Goal: Information Seeking & Learning: Check status

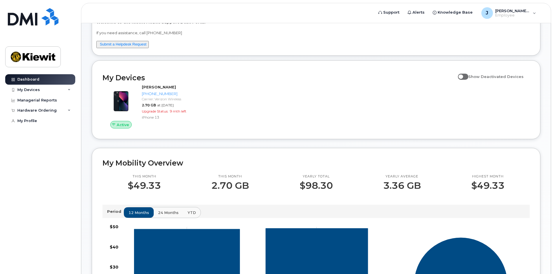
scroll to position [53, 0]
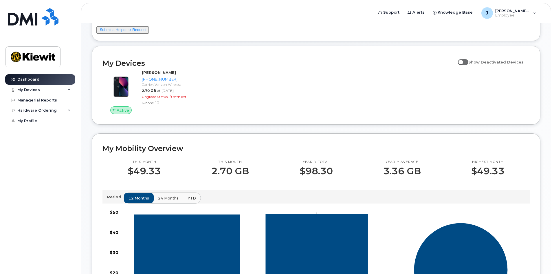
click at [477, 131] on div "[PERSON_NAME].Baker1 Welcome to the [PERSON_NAME] Mobile Support Desk Portal If…" at bounding box center [316, 210] width 449 height 458
click at [35, 92] on div "My Devices" at bounding box center [40, 90] width 70 height 10
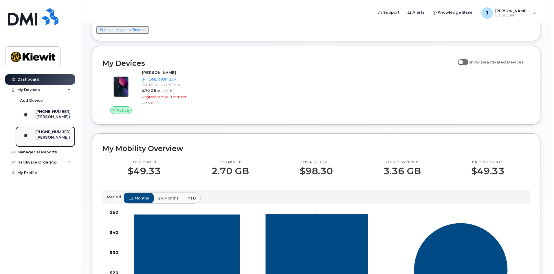
click at [49, 140] on div "(JEFFREY BAKER)" at bounding box center [52, 137] width 35 height 5
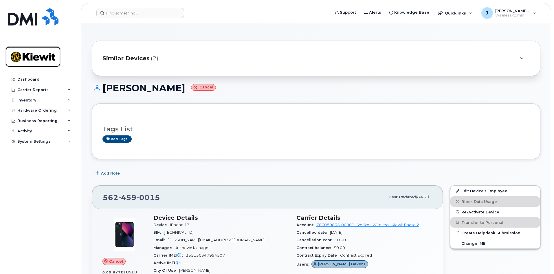
click at [27, 63] on img at bounding box center [33, 56] width 45 height 17
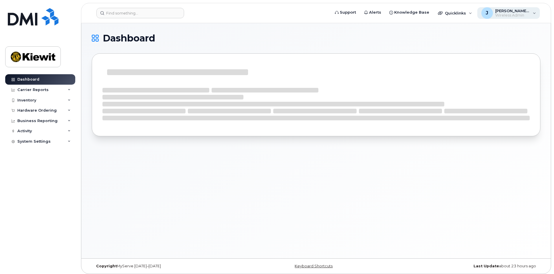
click at [501, 12] on span "[PERSON_NAME].Baker1" at bounding box center [513, 10] width 35 height 5
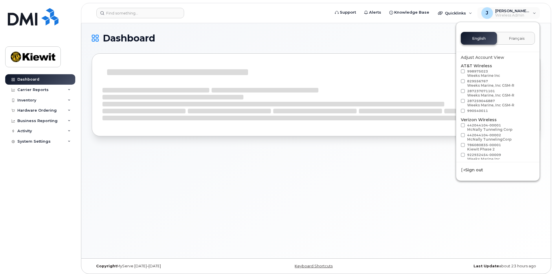
click at [432, 41] on h1 "Dashboard" at bounding box center [315, 38] width 446 height 9
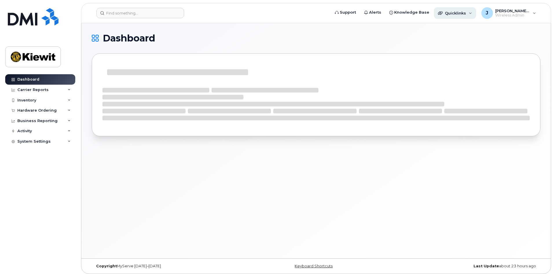
click at [454, 16] on div "Quicklinks" at bounding box center [455, 13] width 42 height 12
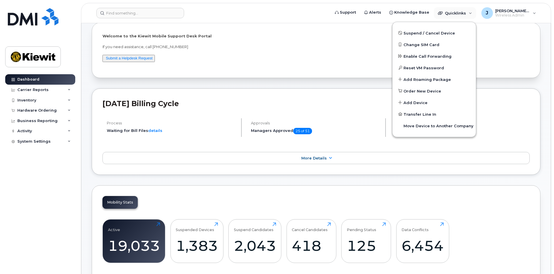
scroll to position [29, 0]
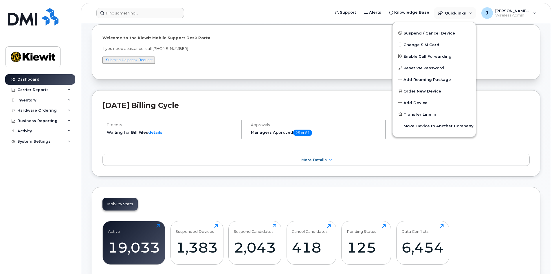
click at [274, 17] on form at bounding box center [211, 13] width 230 height 10
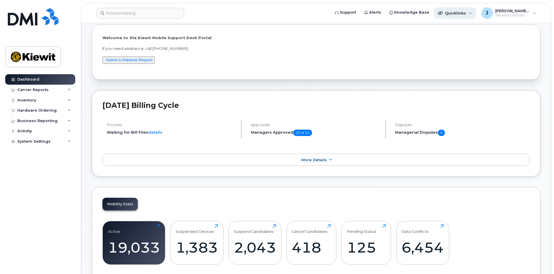
click at [465, 13] on span "Quicklinks" at bounding box center [455, 13] width 21 height 5
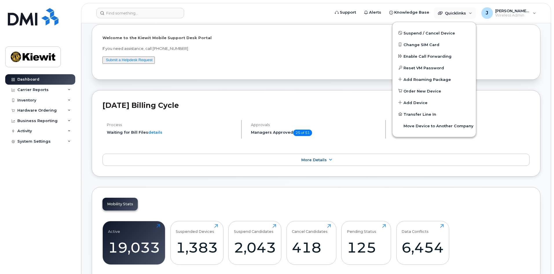
click at [314, 149] on div "September 2025 Billing Cycle Process Waiting for Bill Files details Approvals M…" at bounding box center [316, 133] width 449 height 86
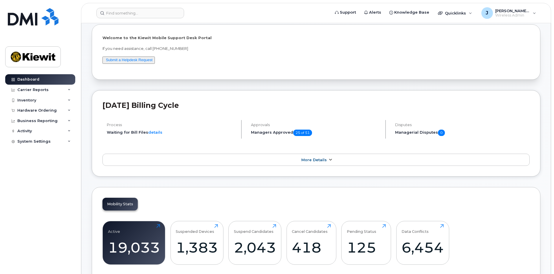
click at [296, 154] on link "More Details" at bounding box center [316, 159] width 427 height 12
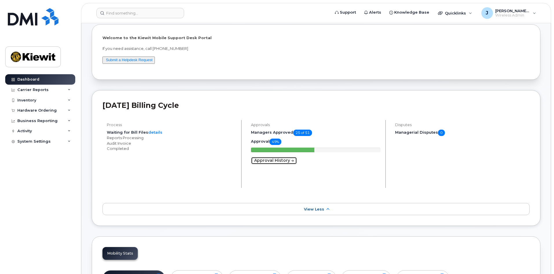
click at [284, 162] on link "Approval History" at bounding box center [274, 161] width 46 height 8
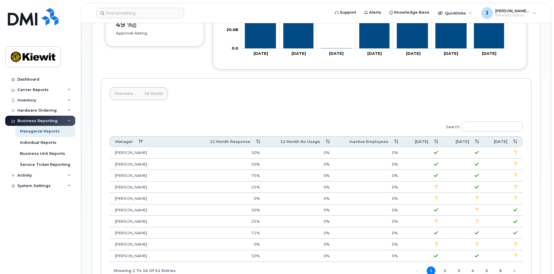
scroll to position [184, 0]
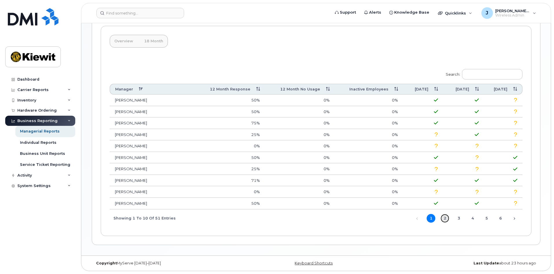
click at [445, 216] on link "2" at bounding box center [445, 218] width 9 height 9
click at [463, 218] on span "1 2 3 4 5 6" at bounding box center [463, 217] width 83 height 5
click at [457, 217] on link "3" at bounding box center [459, 218] width 9 height 9
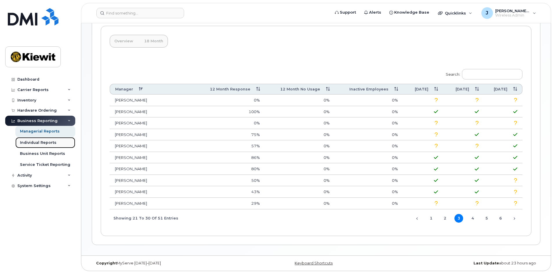
click at [48, 142] on div "Individual Reports" at bounding box center [38, 142] width 36 height 5
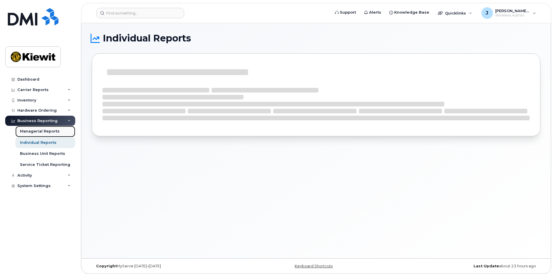
click at [55, 131] on div "Managerial Reports" at bounding box center [40, 131] width 40 height 5
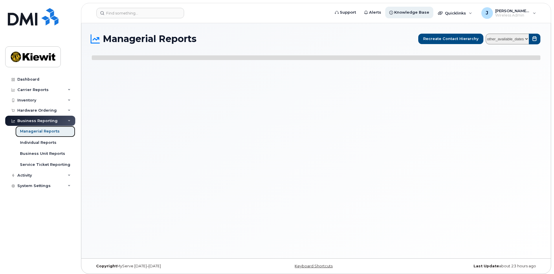
select select
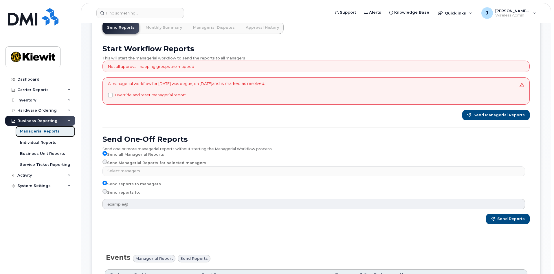
scroll to position [29, 0]
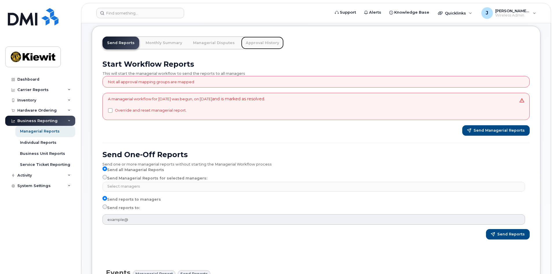
click at [261, 46] on link "Approval History" at bounding box center [262, 42] width 43 height 13
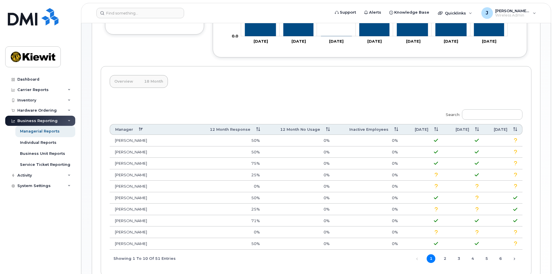
scroll to position [174, 0]
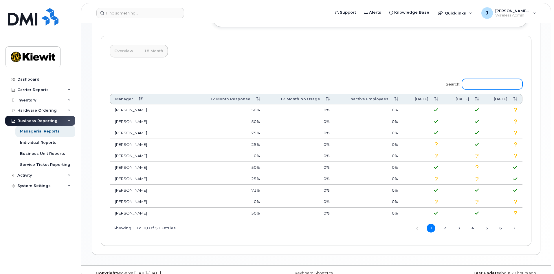
click at [478, 88] on input "Search:" at bounding box center [492, 84] width 61 height 10
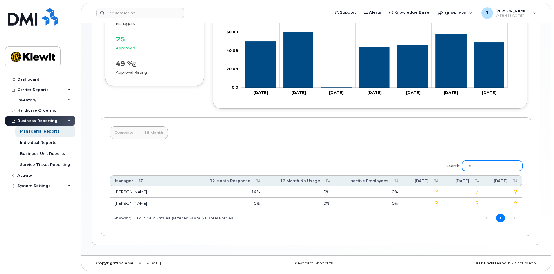
scroll to position [81, 0]
type input "J"
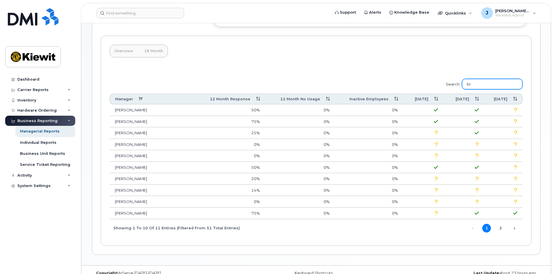
scroll to position [103, 0]
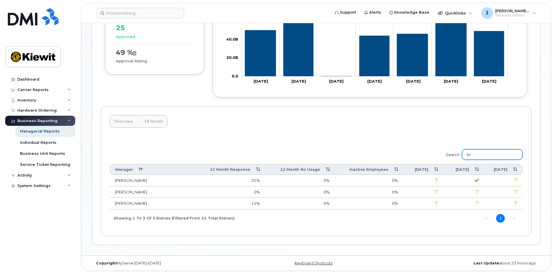
type input "b"
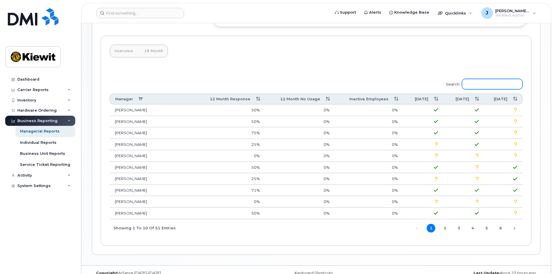
type input ","
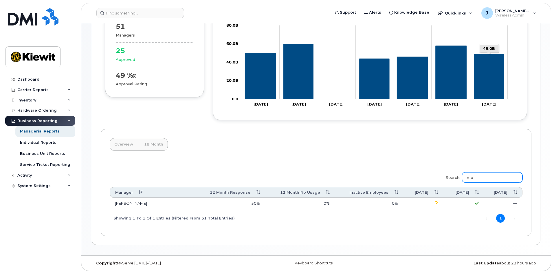
scroll to position [81, 0]
type input "m"
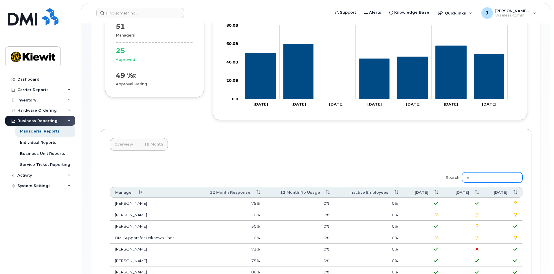
scroll to position [174, 0]
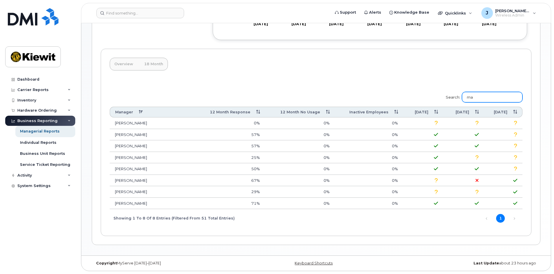
type input "m"
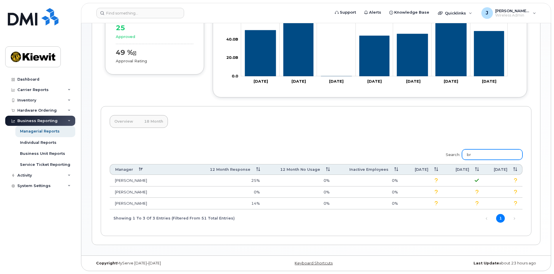
type input "b"
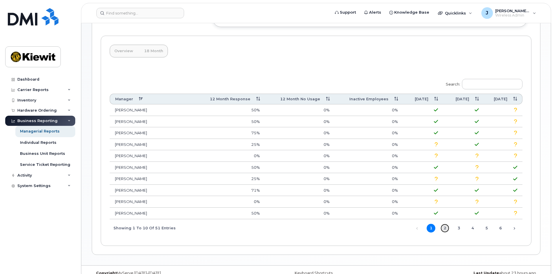
click at [445, 226] on link "2" at bounding box center [445, 228] width 9 height 9
click at [465, 227] on span "1 2 3 4 5 6" at bounding box center [463, 227] width 83 height 5
click at [516, 64] on div "Overview 18 Month Search: Manager 12 Month Response 12 Month No Usage Inactive …" at bounding box center [316, 141] width 431 height 210
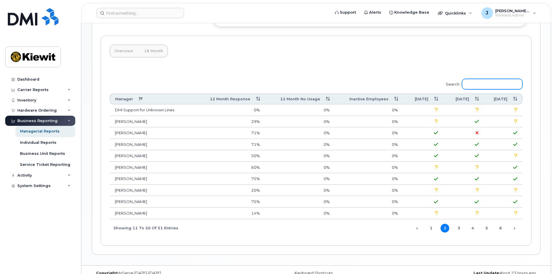
click at [496, 85] on input "Search:" at bounding box center [492, 84] width 61 height 10
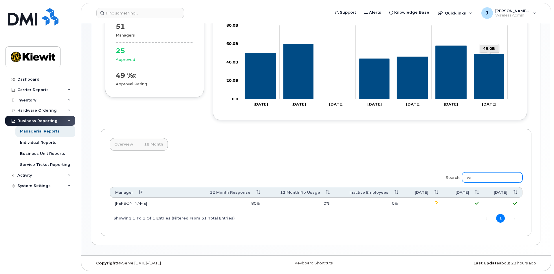
scroll to position [81, 0]
type input "w"
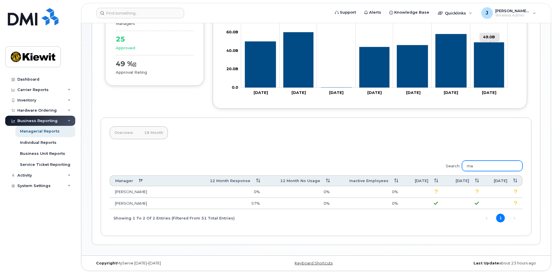
type input "m"
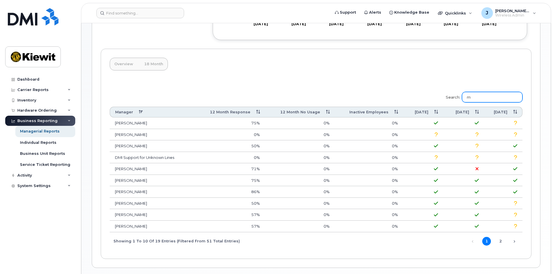
scroll to position [174, 0]
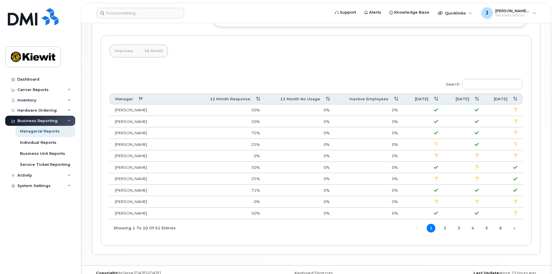
click at [192, 59] on div "Overview 18 Month Search: Manager 12 Month Response 12 Month No Usage Inactive …" at bounding box center [316, 141] width 431 height 210
click at [38, 81] on div "Dashboard" at bounding box center [28, 79] width 22 height 5
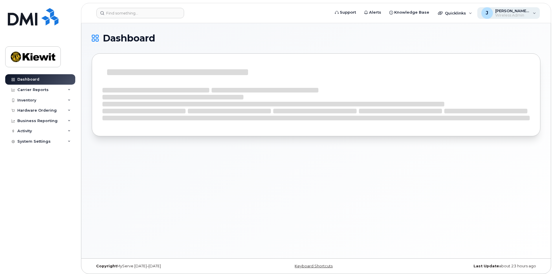
click at [528, 12] on span "[PERSON_NAME].Baker1" at bounding box center [513, 10] width 35 height 5
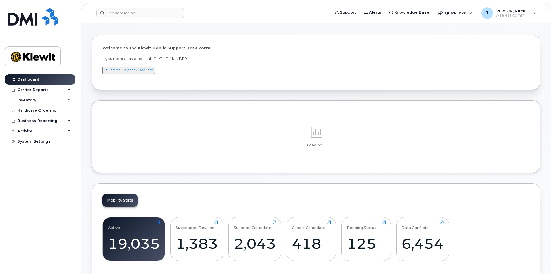
scroll to position [29, 0]
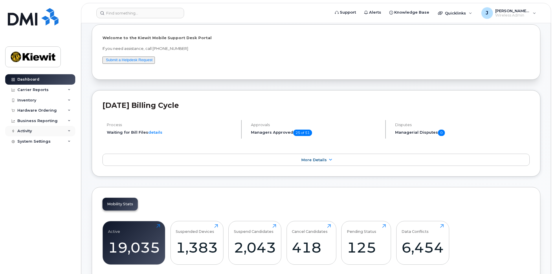
click at [58, 132] on div "Activity" at bounding box center [40, 131] width 70 height 10
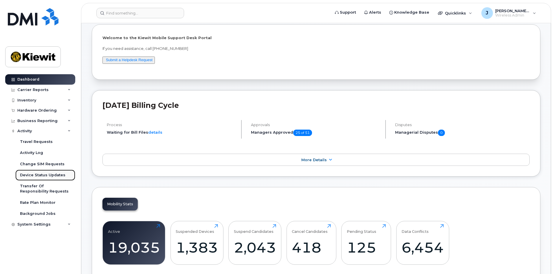
click at [51, 173] on div "Device Status Updates" at bounding box center [42, 174] width 45 height 5
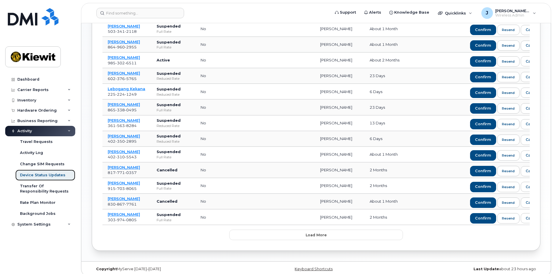
scroll to position [283, 0]
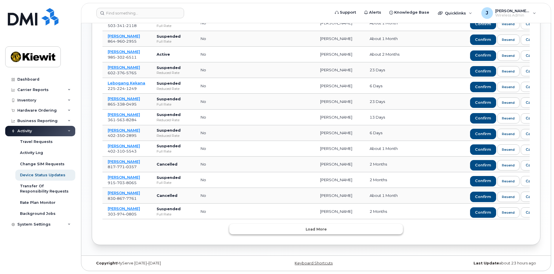
click at [312, 230] on span "Load more" at bounding box center [316, 229] width 21 height 6
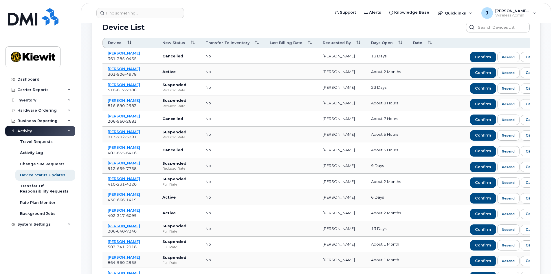
scroll to position [0, 0]
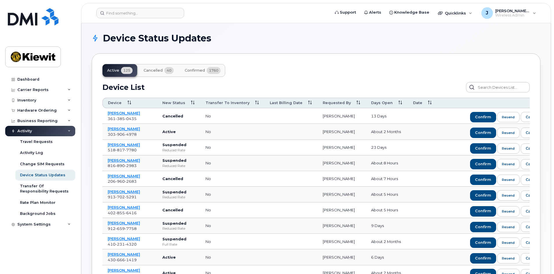
click at [349, 36] on h1 "Device Status Updates" at bounding box center [315, 38] width 446 height 9
click at [519, 12] on span "[PERSON_NAME].Baker1" at bounding box center [513, 10] width 35 height 5
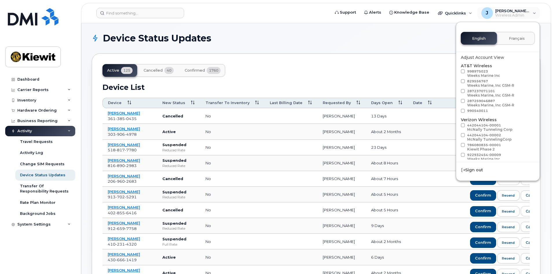
click at [408, 43] on h1 "Device Status Updates" at bounding box center [315, 38] width 446 height 9
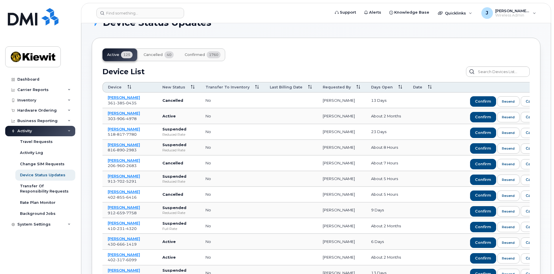
scroll to position [29, 0]
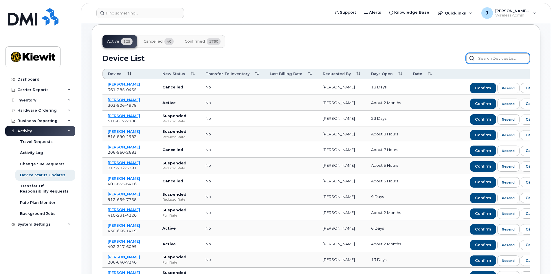
click at [496, 56] on input "text" at bounding box center [498, 58] width 64 height 10
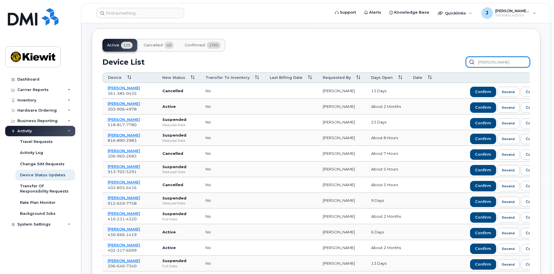
scroll to position [0, 0]
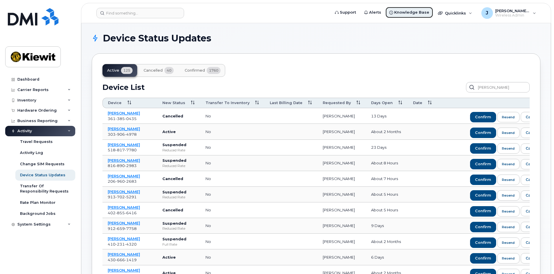
click at [410, 11] on span "Knowledge Base" at bounding box center [411, 13] width 35 height 6
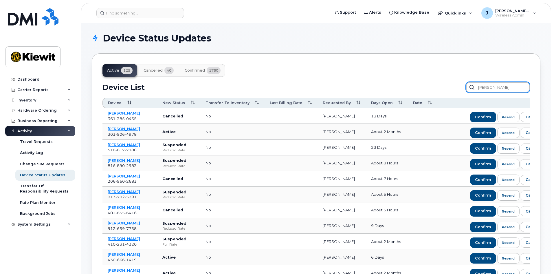
click at [505, 89] on input "jeff" at bounding box center [498, 87] width 64 height 10
type input "j"
click at [470, 38] on h1 "Device Status Updates" at bounding box center [315, 38] width 446 height 9
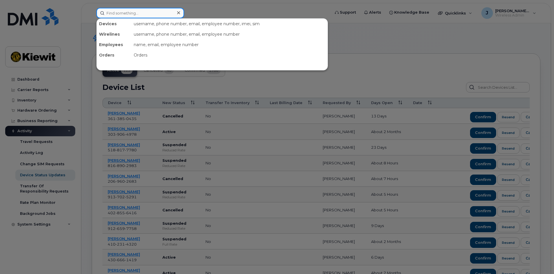
click at [158, 14] on input at bounding box center [140, 13] width 88 height 10
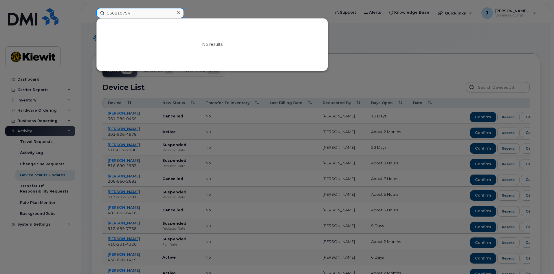
click at [113, 13] on input "CS0810794" at bounding box center [140, 13] width 88 height 10
click at [111, 12] on input "CS0810794" at bounding box center [140, 13] width 88 height 10
type input "0810794"
click at [180, 14] on icon at bounding box center [178, 12] width 3 height 5
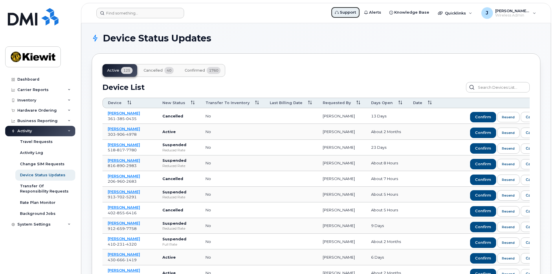
click at [351, 14] on span "Support" at bounding box center [348, 13] width 16 height 6
click at [381, 12] on span "Alerts" at bounding box center [375, 13] width 12 height 6
click at [405, 10] on span "Knowledge Base" at bounding box center [411, 13] width 35 height 6
click at [466, 10] on div "Quicklinks" at bounding box center [455, 13] width 42 height 12
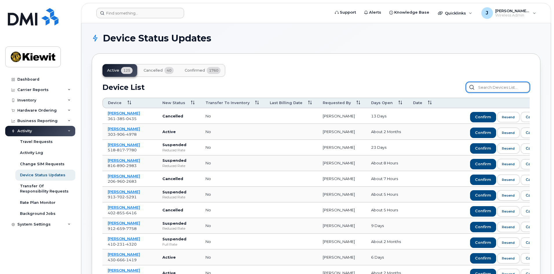
click at [504, 85] on input "text" at bounding box center [498, 87] width 64 height 10
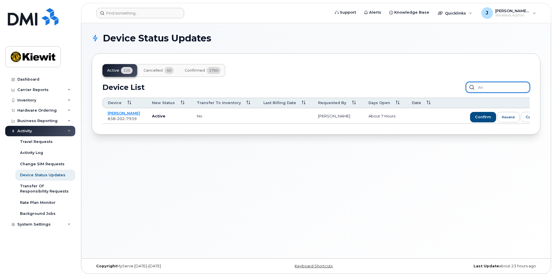
type input "A"
type input "Jacob"
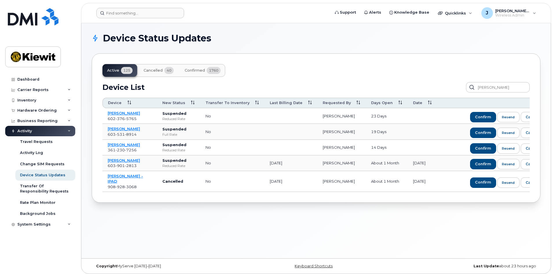
click at [157, 72] on span "Cancelled" at bounding box center [153, 70] width 19 height 5
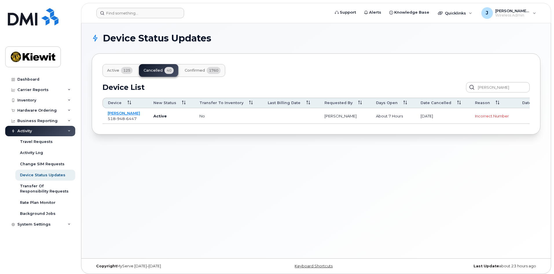
click at [123, 69] on span "125" at bounding box center [127, 70] width 12 height 7
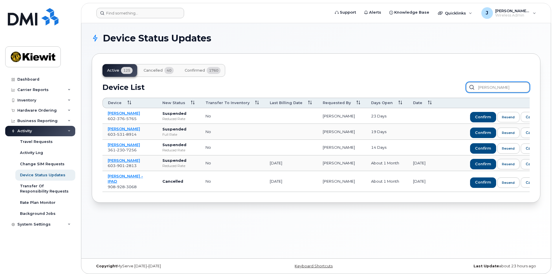
click at [499, 89] on input "Jacob" at bounding box center [498, 87] width 64 height 10
drag, startPoint x: 499, startPoint y: 89, endPoint x: 496, endPoint y: 85, distance: 4.7
click at [499, 88] on input "Jacob" at bounding box center [498, 87] width 64 height 10
type input "\"
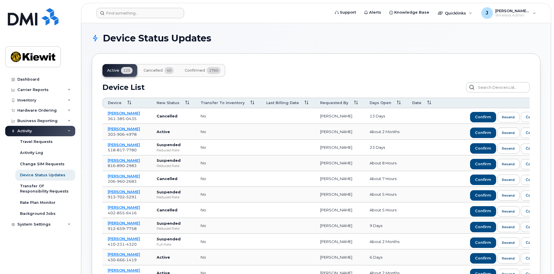
click at [376, 103] on span "Days Open" at bounding box center [381, 102] width 22 height 5
click at [389, 104] on span "Days Open" at bounding box center [381, 102] width 22 height 5
click at [399, 103] on icon at bounding box center [399, 103] width 4 height 4
click at [400, 104] on icon at bounding box center [399, 103] width 4 height 4
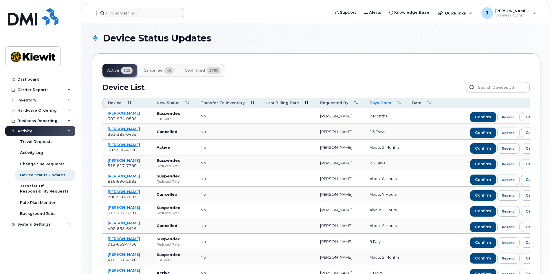
click at [33, 99] on div "Inventory" at bounding box center [26, 100] width 19 height 5
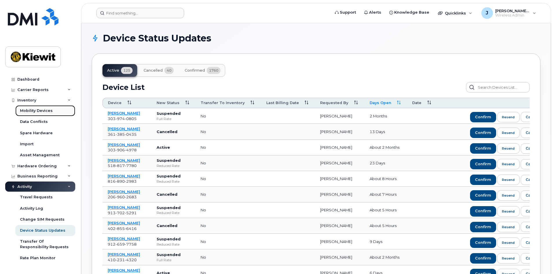
click at [43, 107] on link "Mobility Devices" at bounding box center [45, 110] width 60 height 11
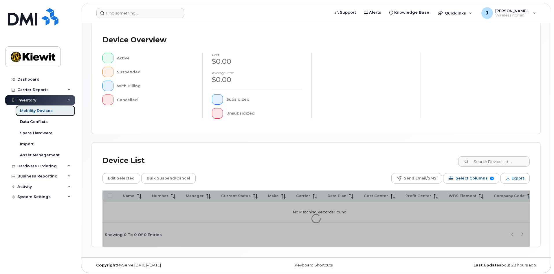
scroll to position [125, 0]
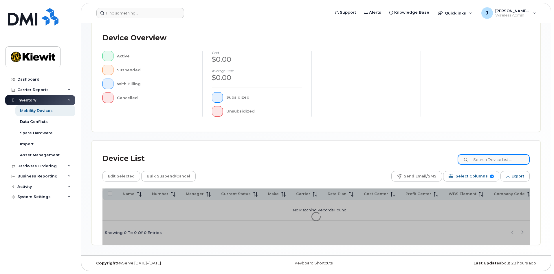
click at [493, 158] on input at bounding box center [494, 159] width 72 height 10
type input "105285"
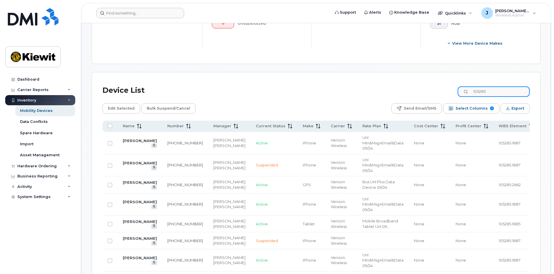
scroll to position [240, 0]
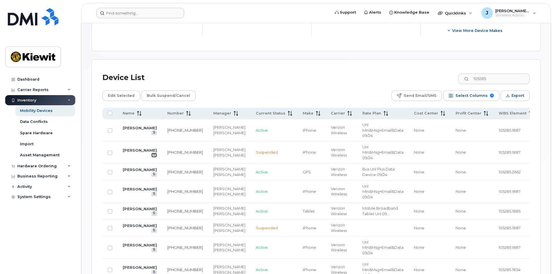
click at [153, 156] on icon at bounding box center [154, 154] width 3 height 3
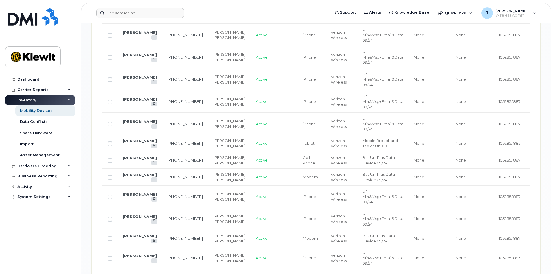
scroll to position [704, 0]
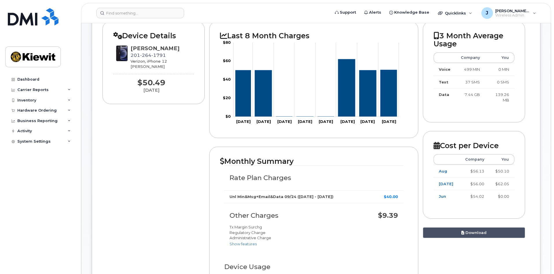
scroll to position [58, 0]
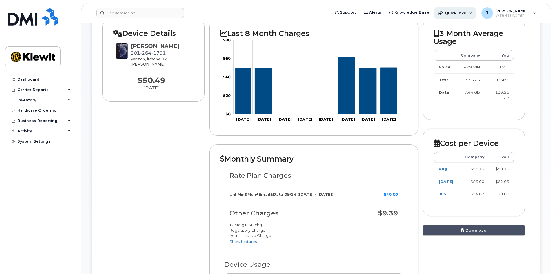
click at [476, 15] on div "Quicklinks" at bounding box center [455, 13] width 42 height 12
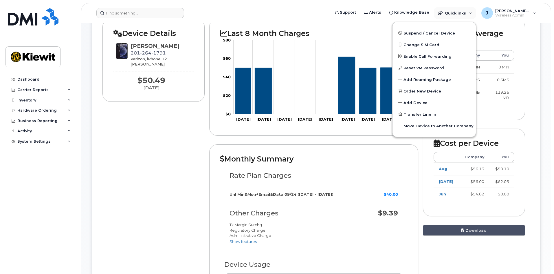
click at [320, 11] on form at bounding box center [211, 13] width 230 height 10
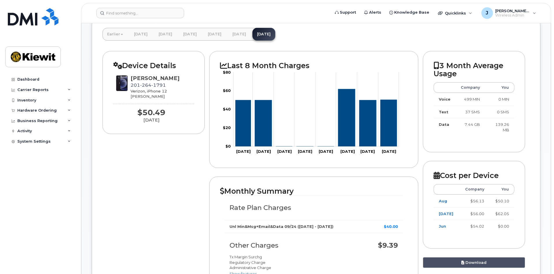
scroll to position [0, 0]
